Goal: Task Accomplishment & Management: Complete application form

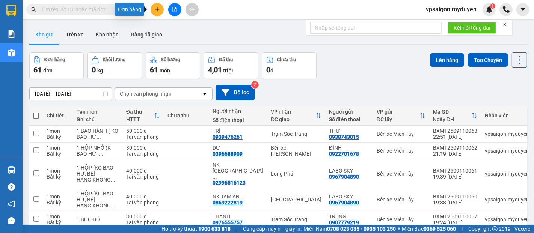
click at [158, 8] on icon "plus" at bounding box center [157, 9] width 5 height 5
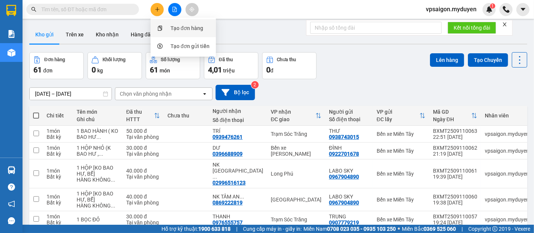
click at [180, 29] on div "Tạo đơn hàng" at bounding box center [187, 28] width 33 height 8
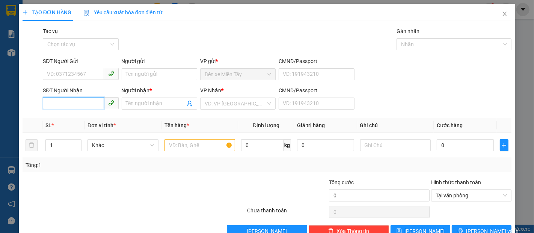
click at [82, 100] on input "SĐT Người Nhận" at bounding box center [73, 103] width 61 height 12
click at [150, 105] on input "Người nhận *" at bounding box center [155, 104] width 59 height 8
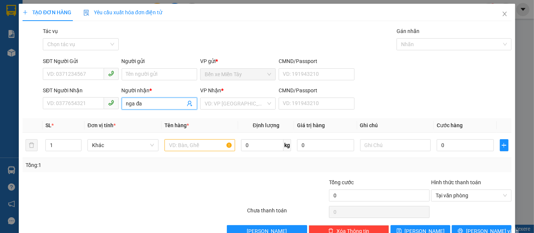
type input "nga đ"
click at [165, 118] on div "NGA ĐẠi NGÃI - 0916661252" at bounding box center [159, 119] width 68 height 8
type input "0916661252"
click at [163, 104] on input "NGA ĐẠi NGÃI" at bounding box center [155, 104] width 59 height 8
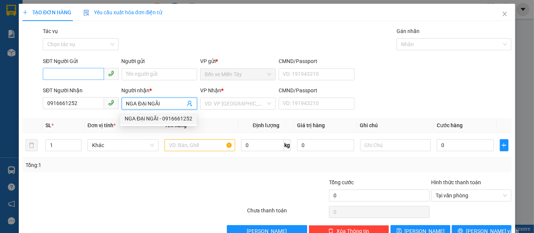
type input "NGA ĐẠi NGÃI"
click at [76, 72] on input "SĐT Người Gửi" at bounding box center [73, 74] width 61 height 12
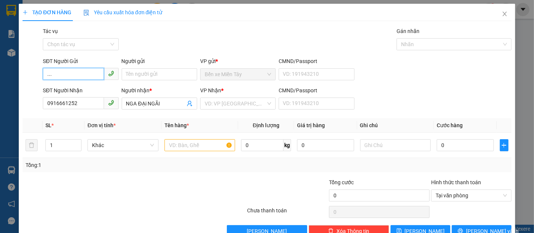
type input "...."
drag, startPoint x: 63, startPoint y: 77, endPoint x: 39, endPoint y: 81, distance: 25.1
click at [39, 81] on div "SĐT Người Gửi .... .... Người gửi Tên người gửi VP gửi * Bến xe Miền Tây CMND/P…" at bounding box center [267, 70] width 491 height 26
type input "."
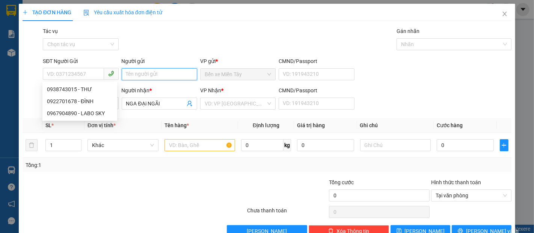
click at [130, 74] on input "Người gửi" at bounding box center [160, 74] width 76 height 12
type input "...."
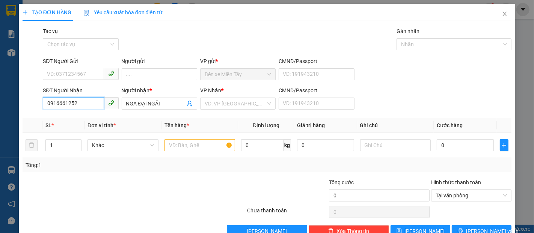
click at [81, 104] on input "0916661252" at bounding box center [73, 103] width 61 height 12
click at [200, 146] on input "text" at bounding box center [200, 145] width 71 height 12
type input "2"
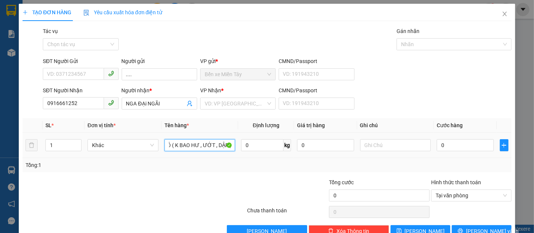
scroll to position [0, 88]
type input "1 THÙNG BÔNG LỚN +1 THÙNG NHỎ ( K BAO HƯ , ƯỚT , DẬP )"
click at [447, 149] on input "0" at bounding box center [465, 145] width 57 height 12
type input "2"
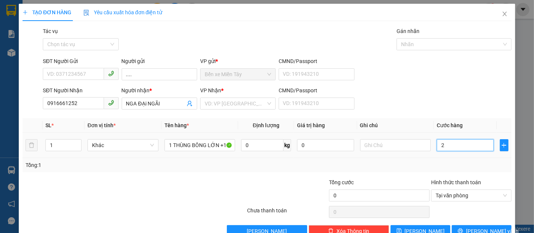
type input "2"
type input "20"
type input "200"
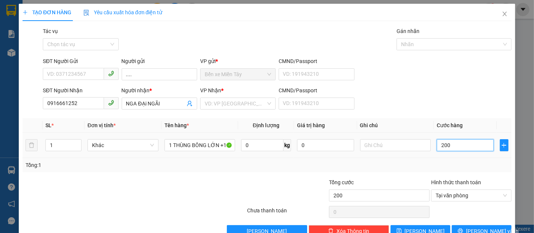
type input "2.000"
type input "20.000"
type input "200.000"
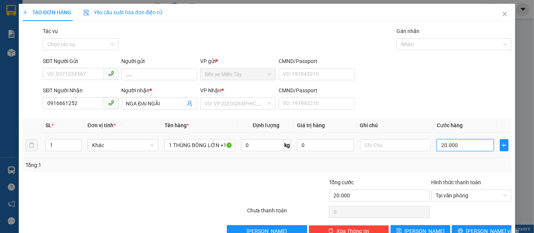
type input "200.000"
click at [255, 107] on input "search" at bounding box center [235, 103] width 61 height 11
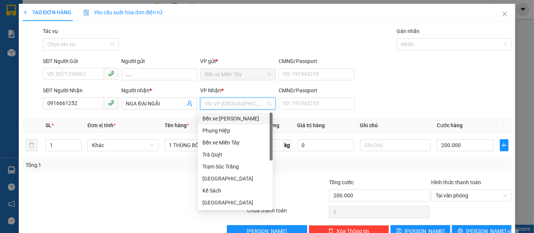
type input "D"
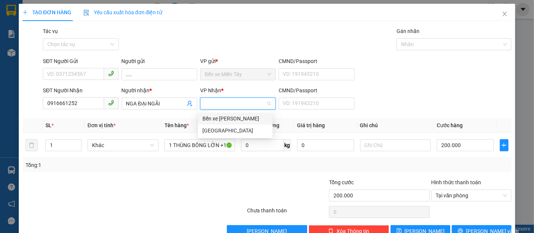
type input "Đ"
click at [225, 131] on div "[GEOGRAPHIC_DATA]" at bounding box center [235, 131] width 66 height 8
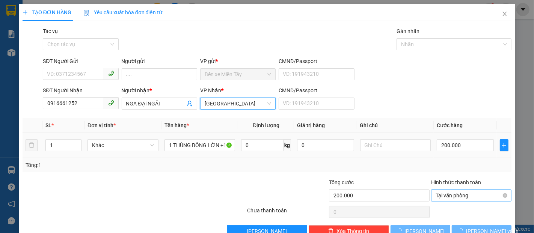
scroll to position [18, 0]
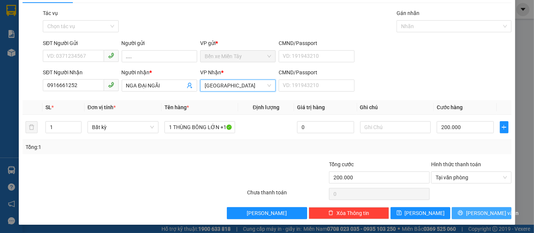
click at [487, 213] on span "[PERSON_NAME] và In" at bounding box center [492, 213] width 53 height 8
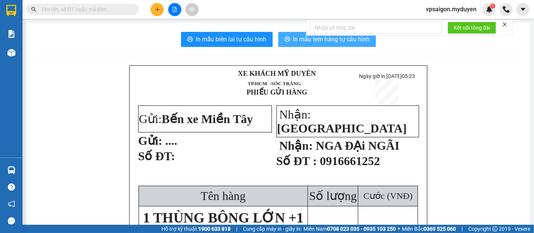
click at [300, 41] on span "In mẫu tem hàng tự cấu hình" at bounding box center [331, 39] width 77 height 9
click at [350, 40] on span "In mẫu tem hàng tự cấu hình" at bounding box center [331, 39] width 77 height 9
